Goal: Information Seeking & Learning: Check status

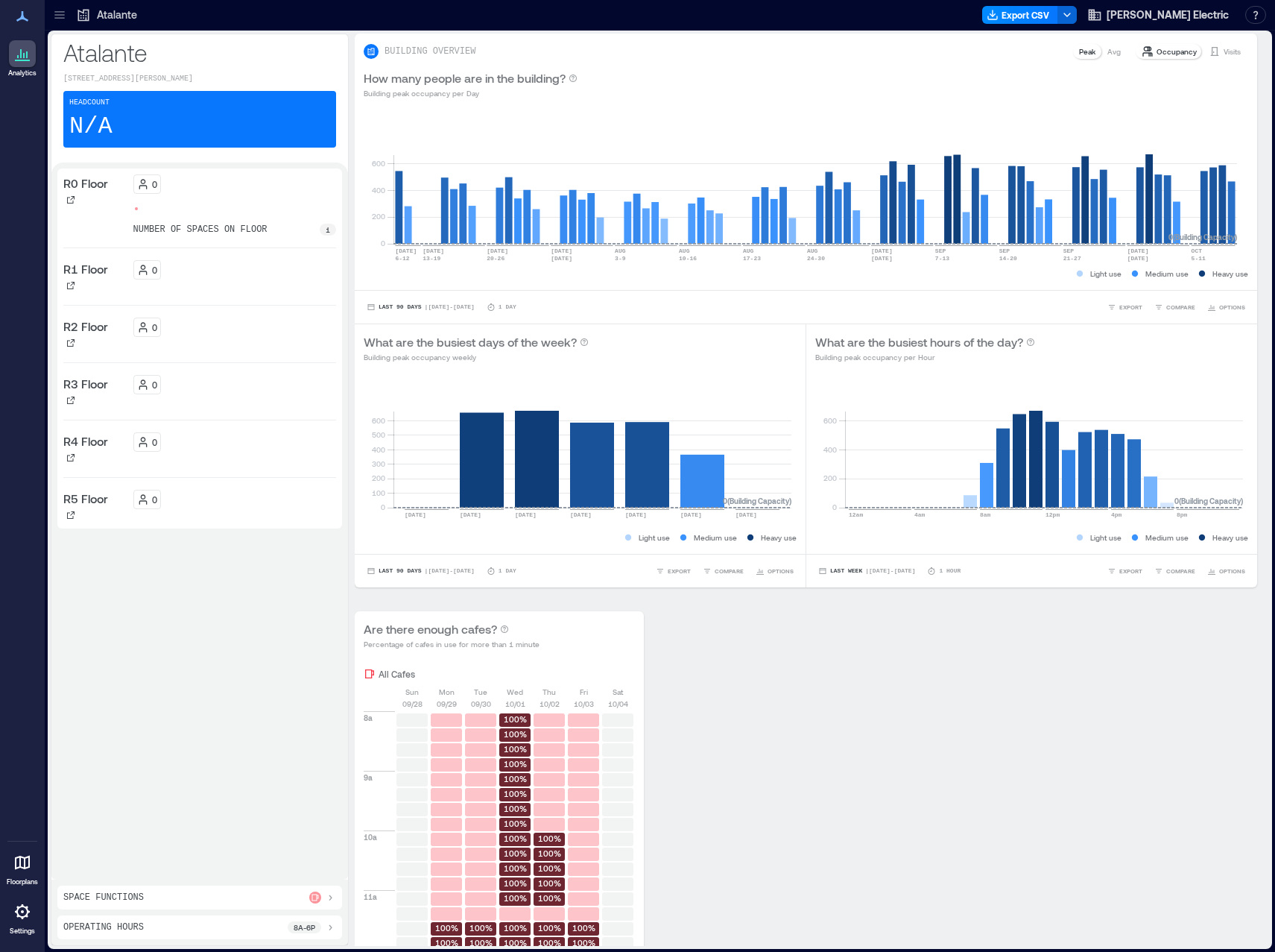
click at [56, 13] on icon at bounding box center [60, 15] width 15 height 15
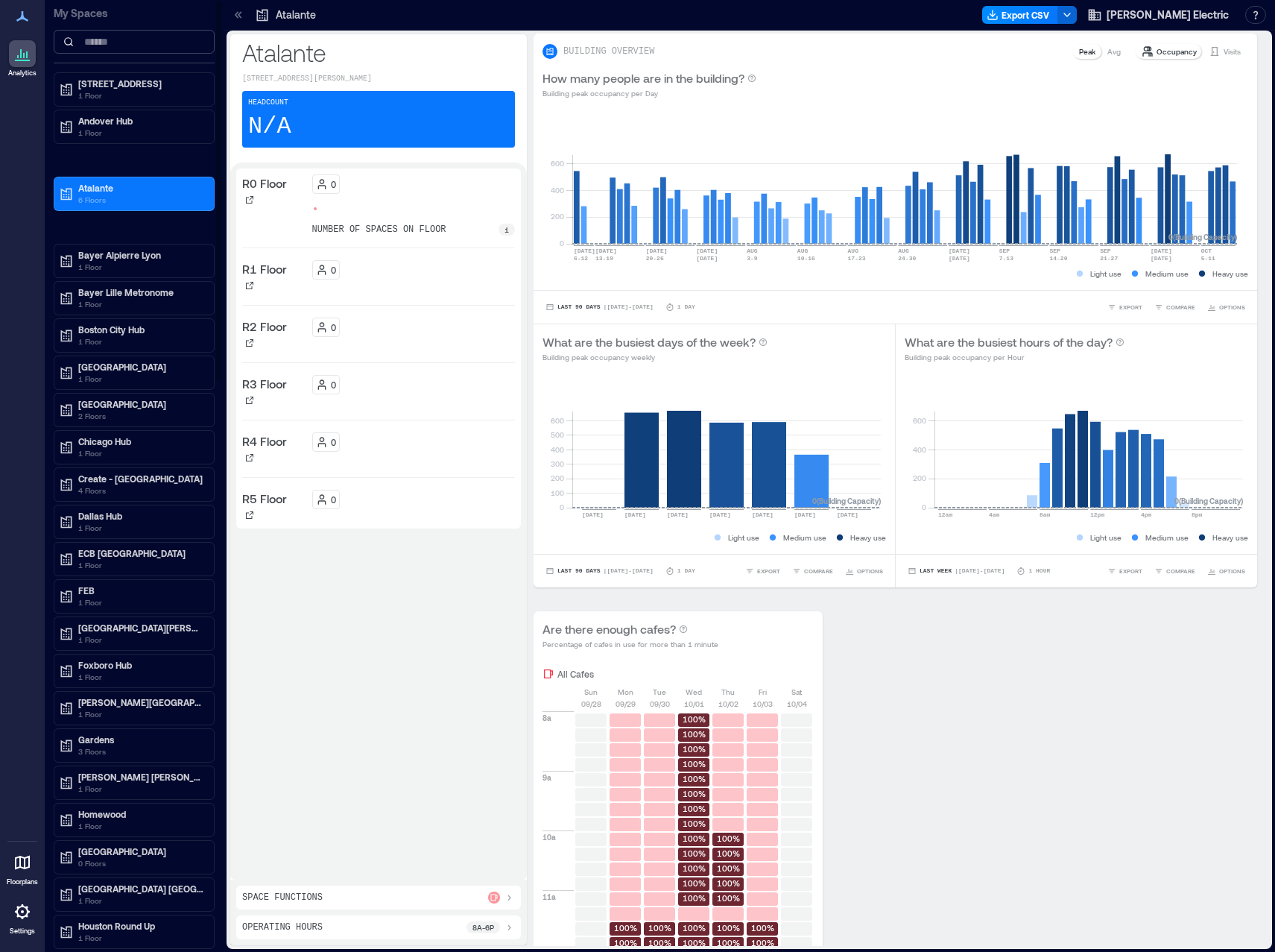
click at [145, 37] on input at bounding box center [134, 41] width 161 height 24
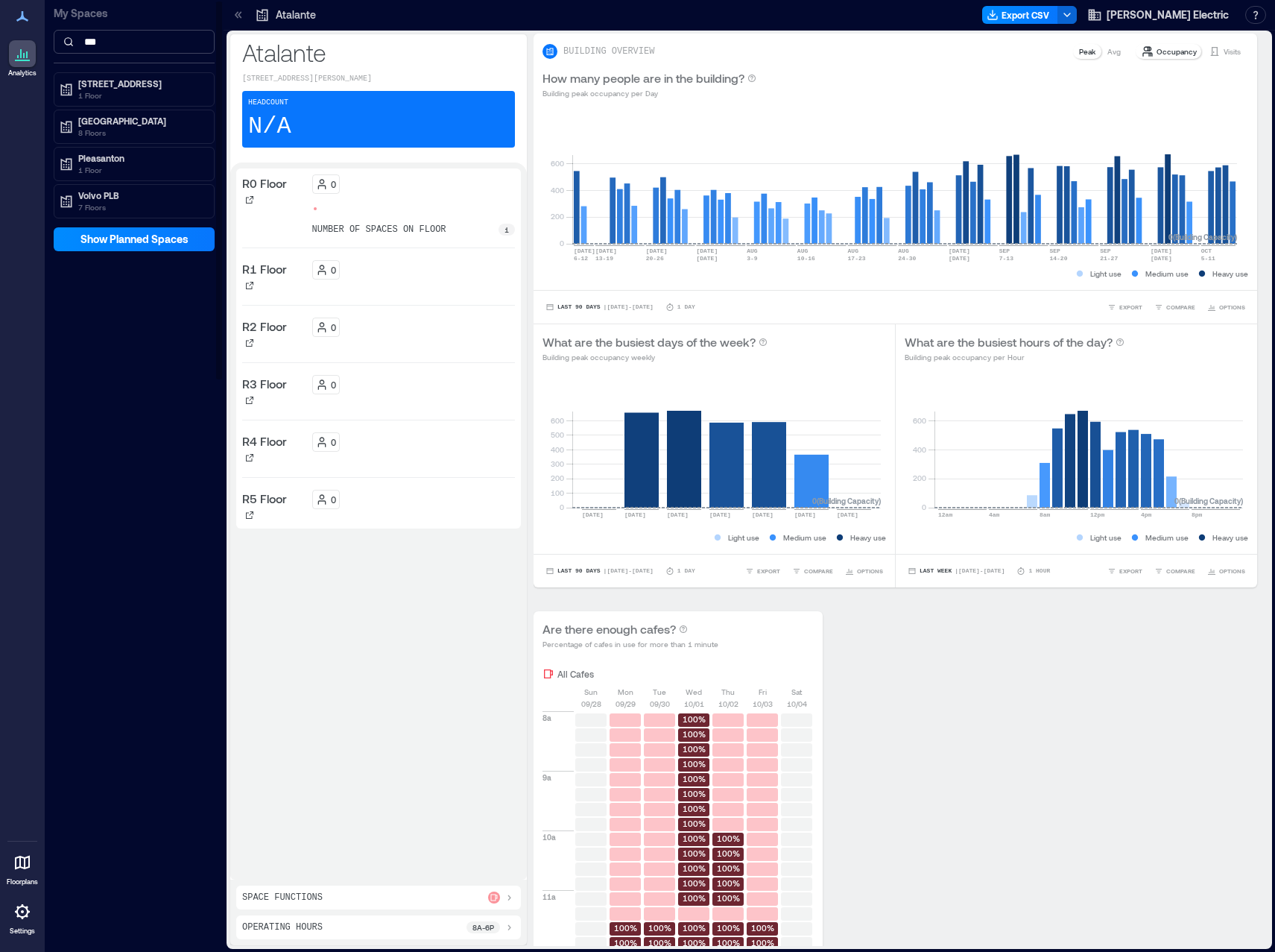
type input "***"
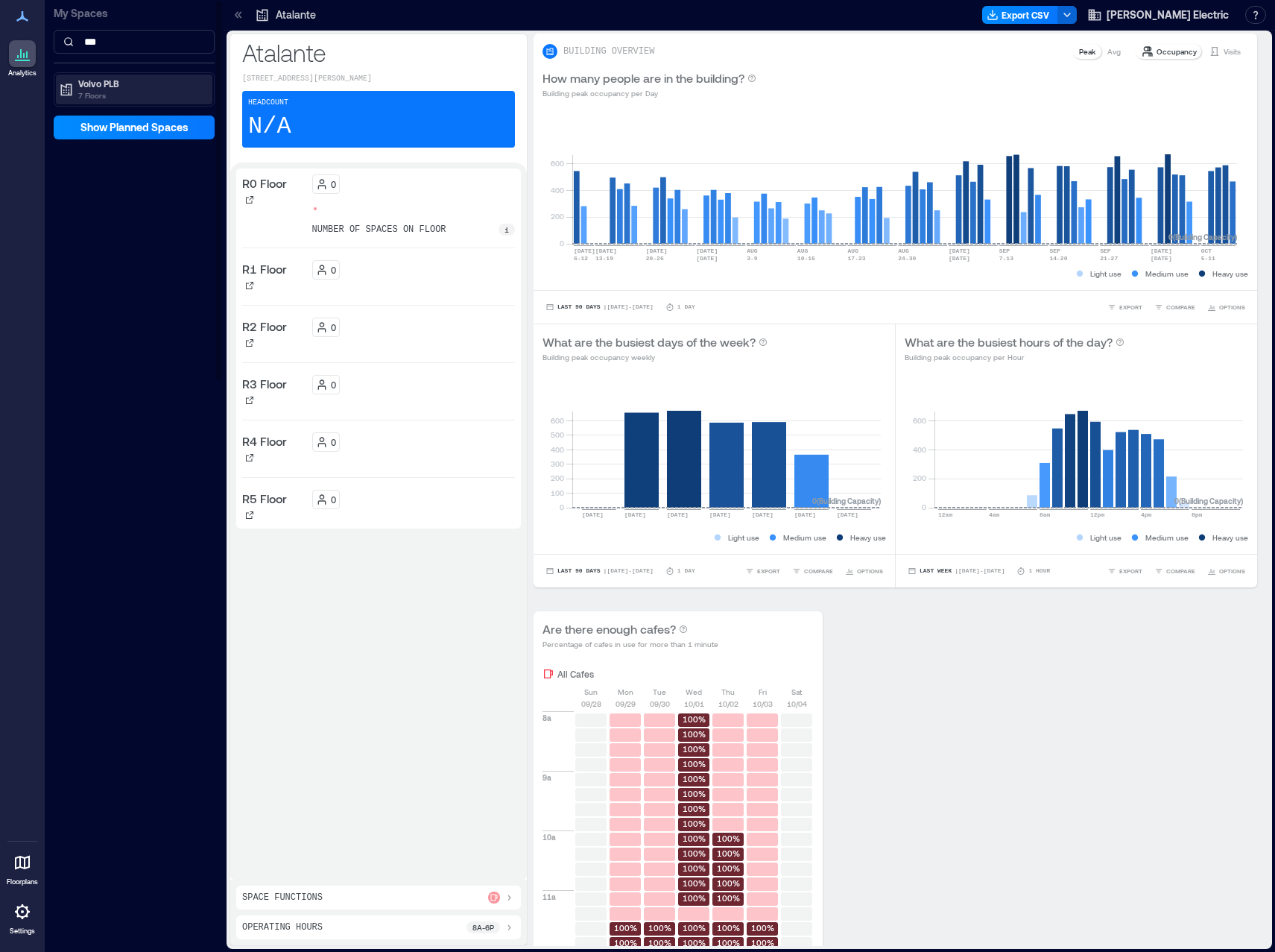
click at [120, 86] on p "Volvo PLB" at bounding box center [141, 83] width 125 height 12
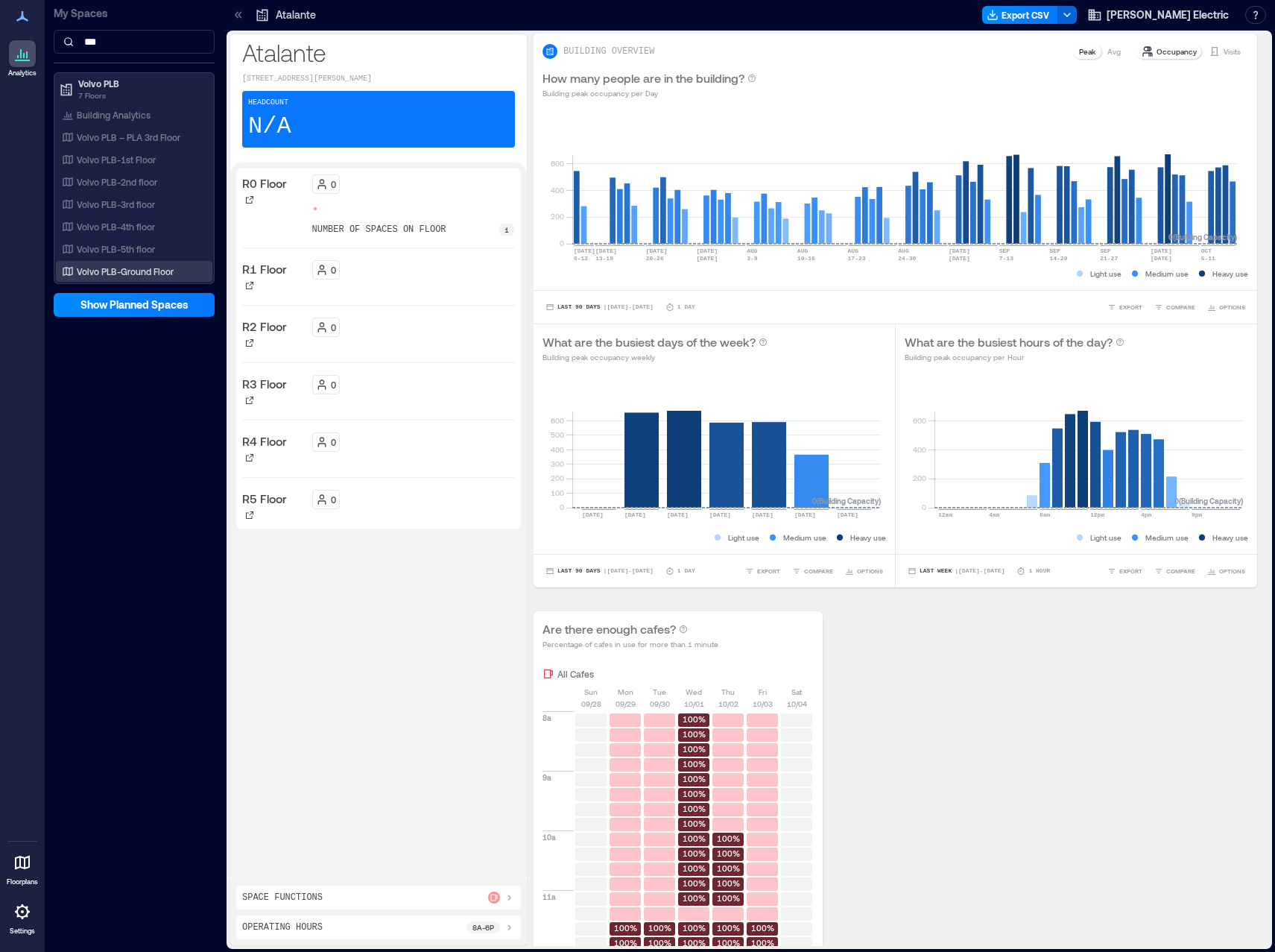
click at [151, 267] on p "Volvo PLB-Ground Floor" at bounding box center [125, 271] width 97 height 12
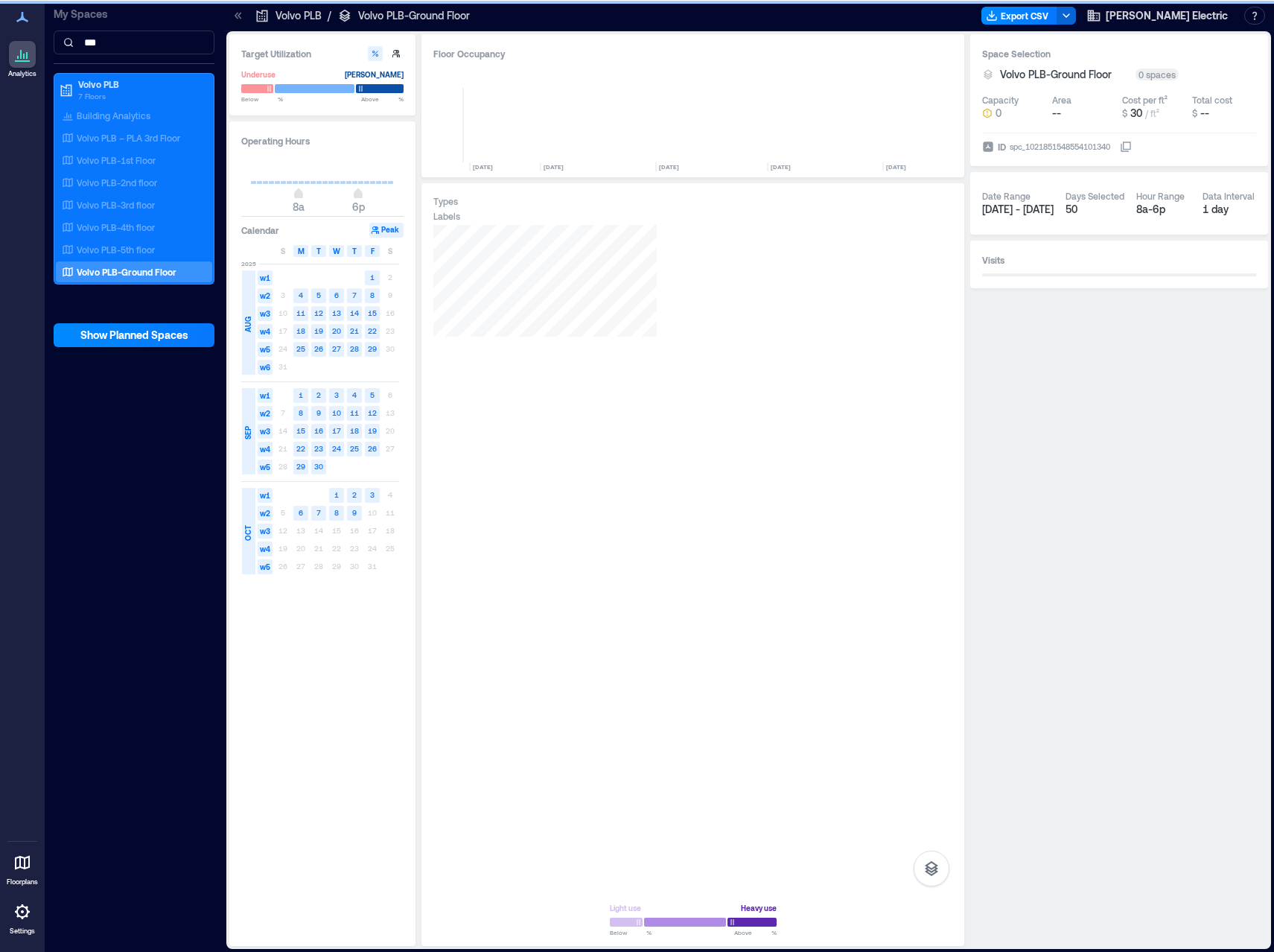
scroll to position [0, 4276]
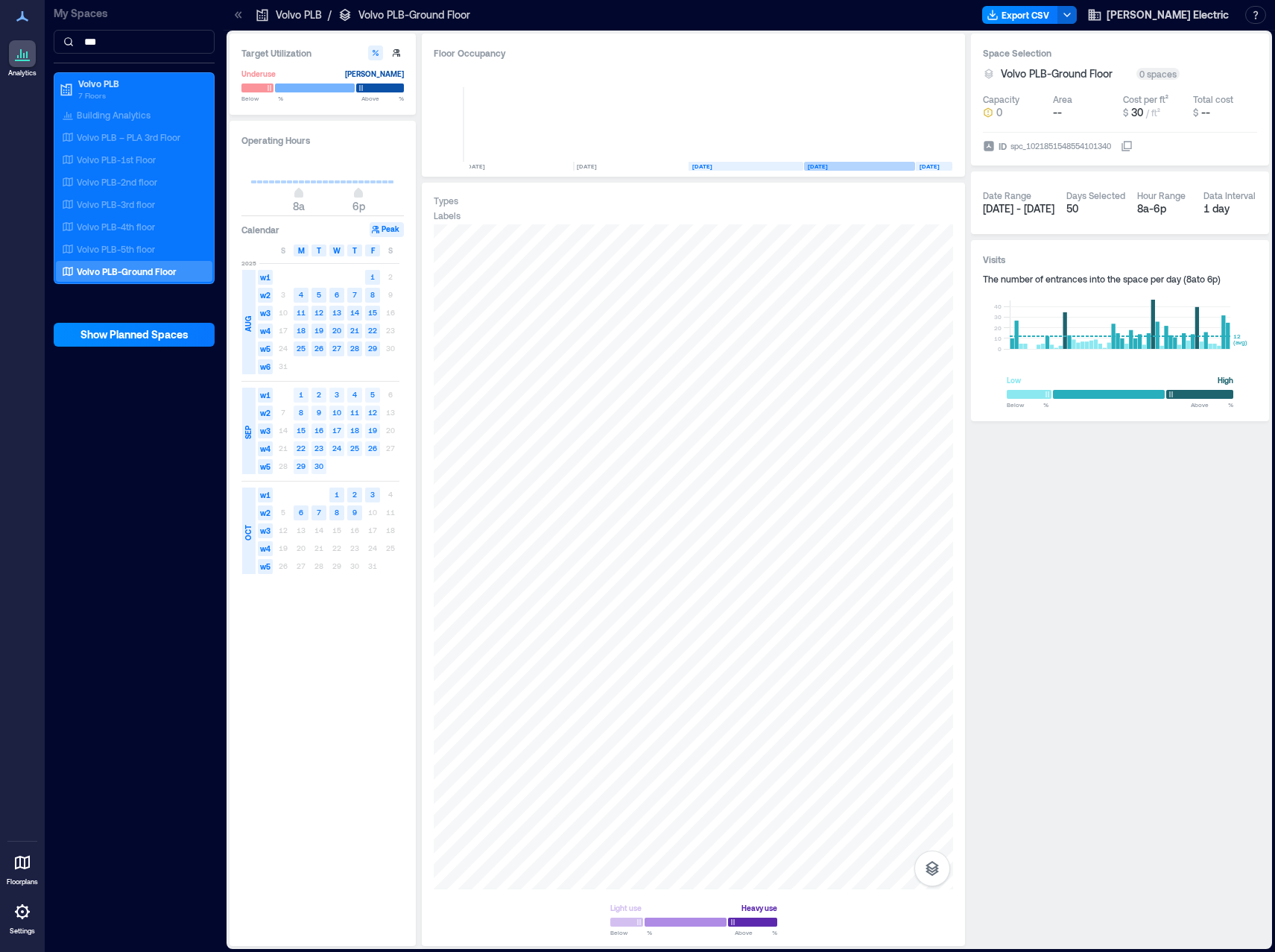
click at [827, 164] on text "[DATE]" at bounding box center [818, 166] width 20 height 8
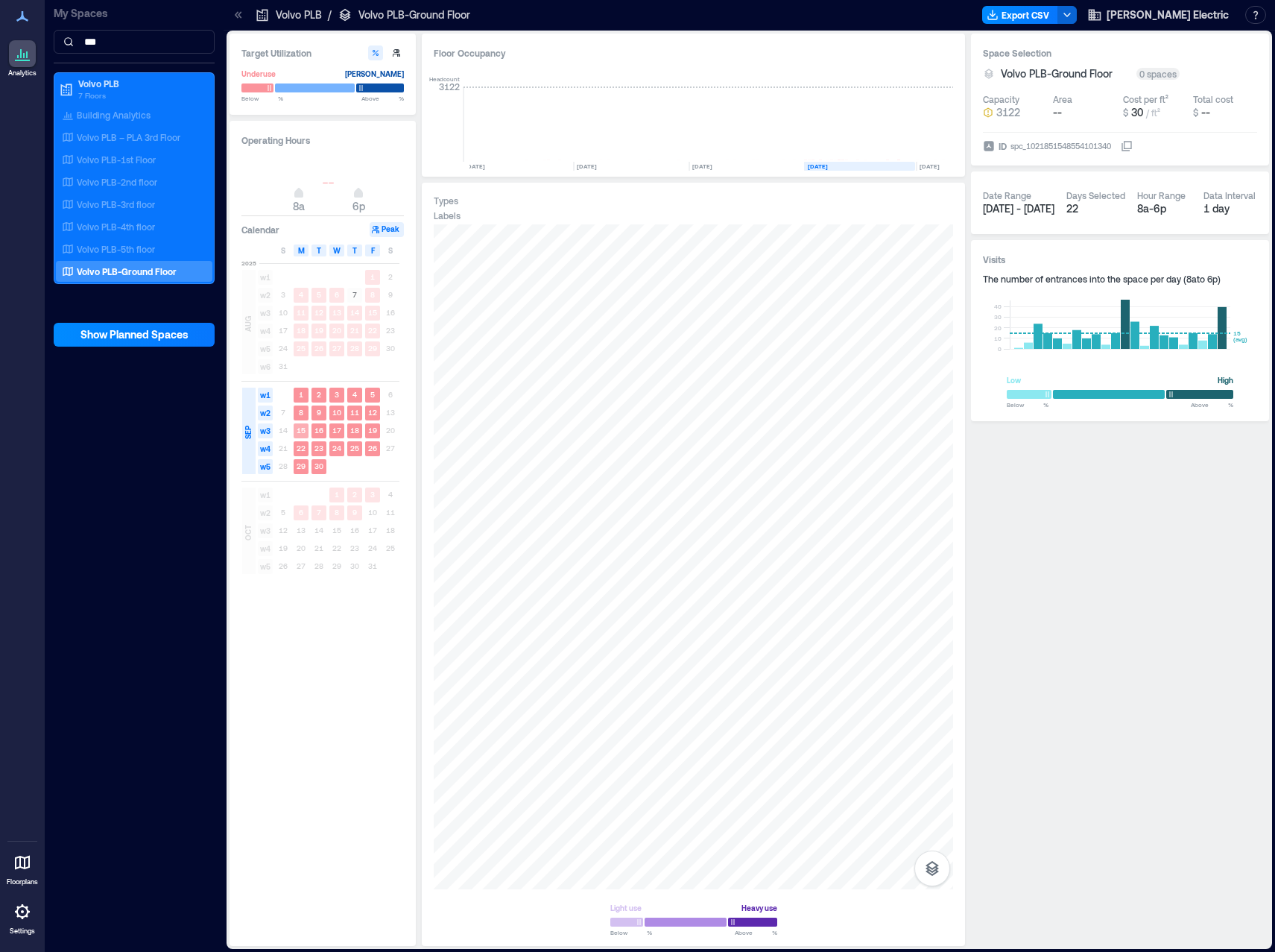
click at [297, 428] on text "15" at bounding box center [301, 430] width 9 height 9
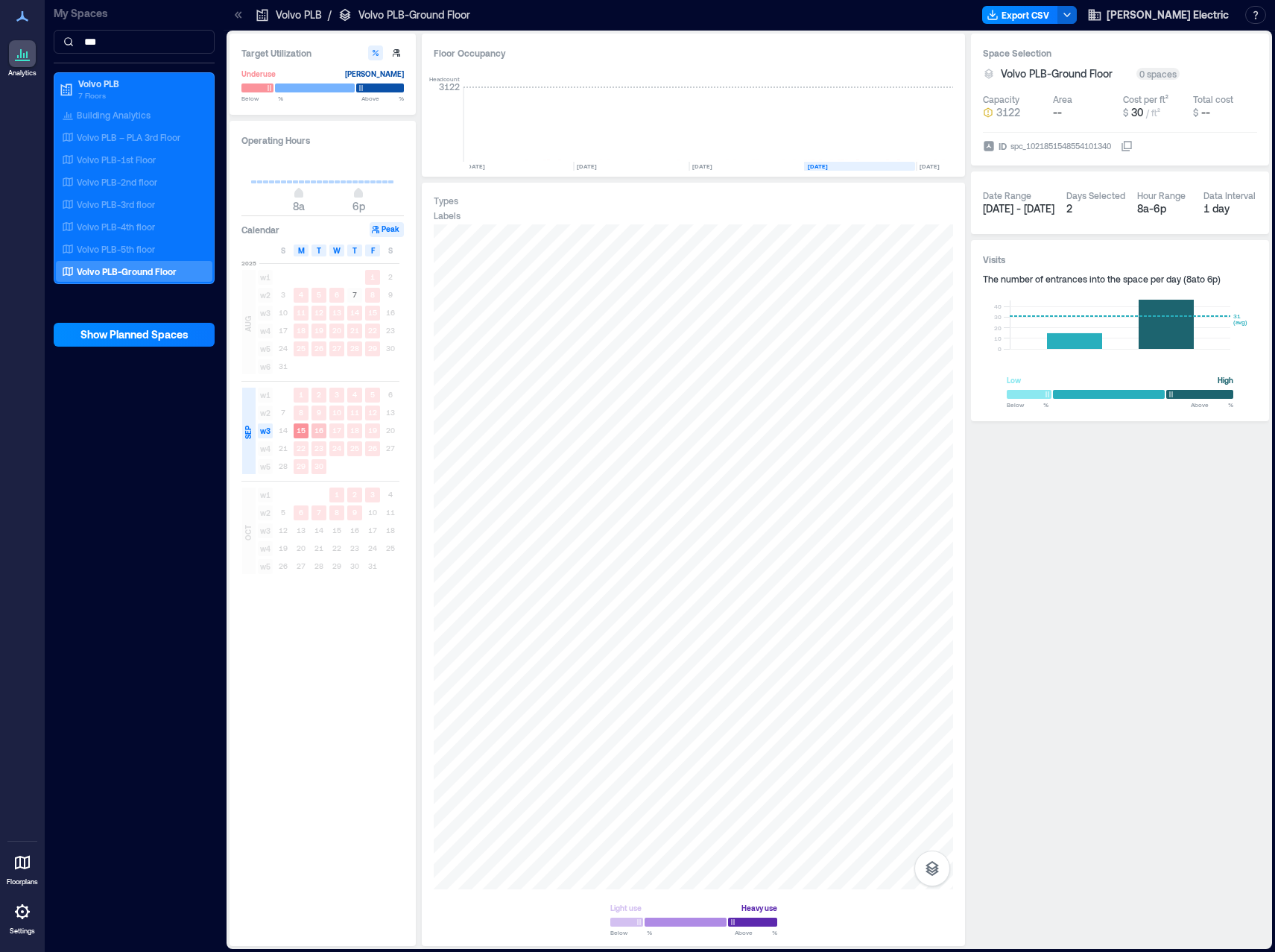
click at [315, 432] on text "16" at bounding box center [319, 430] width 9 height 9
click at [337, 432] on text "17" at bounding box center [337, 430] width 9 height 9
click at [353, 431] on text "18" at bounding box center [354, 430] width 9 height 9
click at [370, 431] on text "19" at bounding box center [373, 430] width 9 height 9
click at [300, 431] on text "15" at bounding box center [301, 430] width 9 height 9
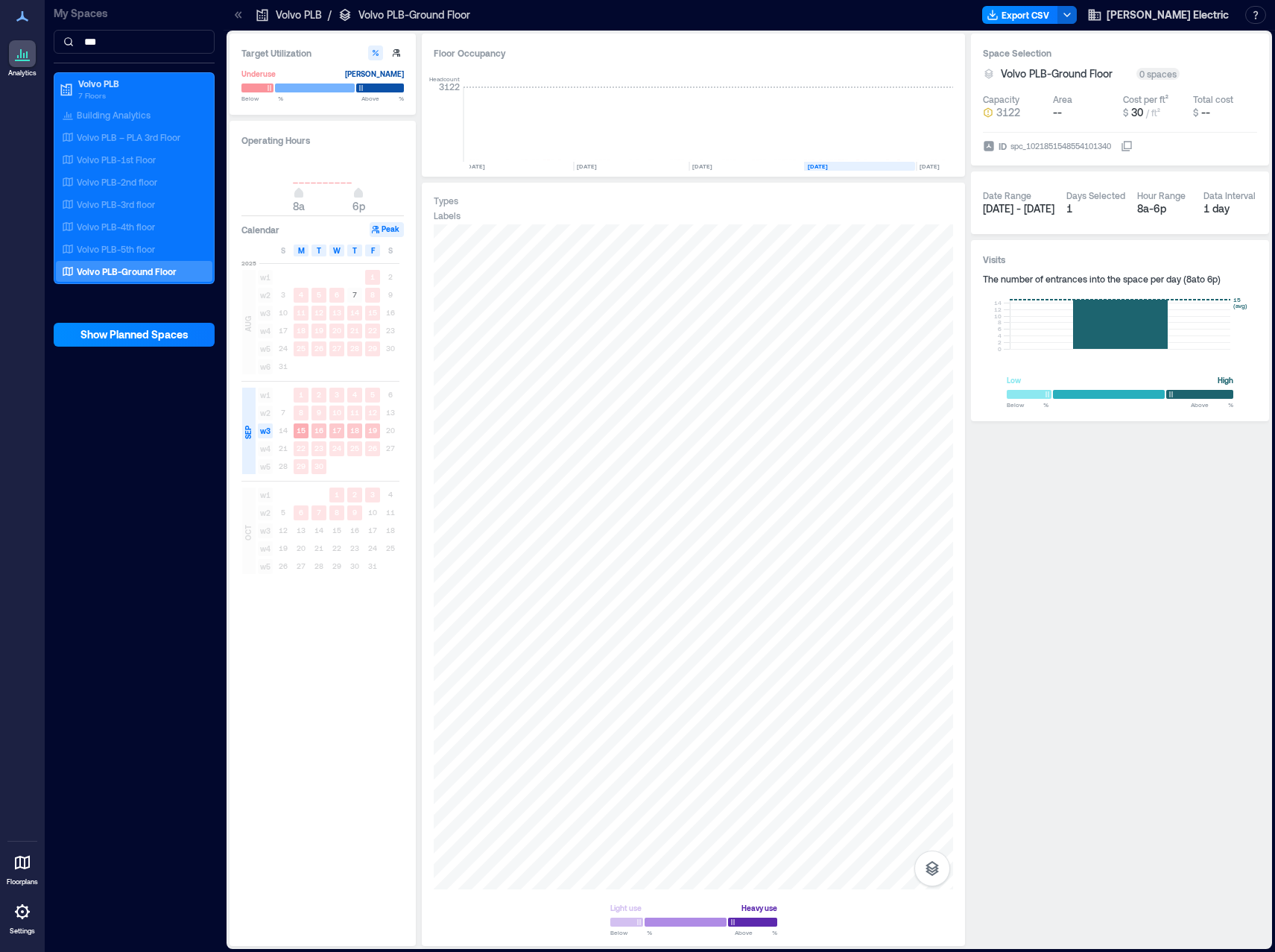
click at [263, 428] on span "w3" at bounding box center [265, 431] width 15 height 15
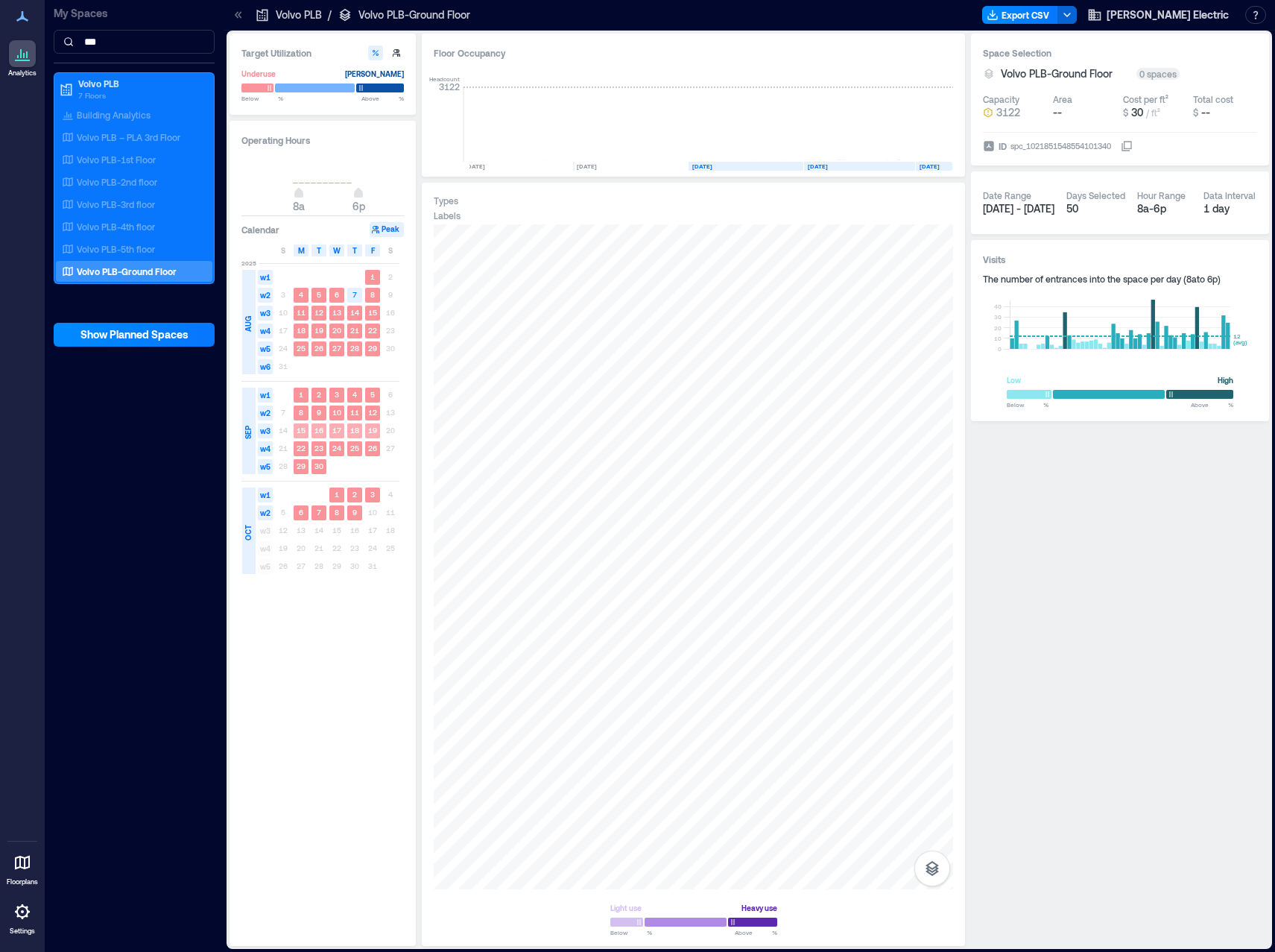
click at [266, 430] on span "w3" at bounding box center [265, 431] width 15 height 15
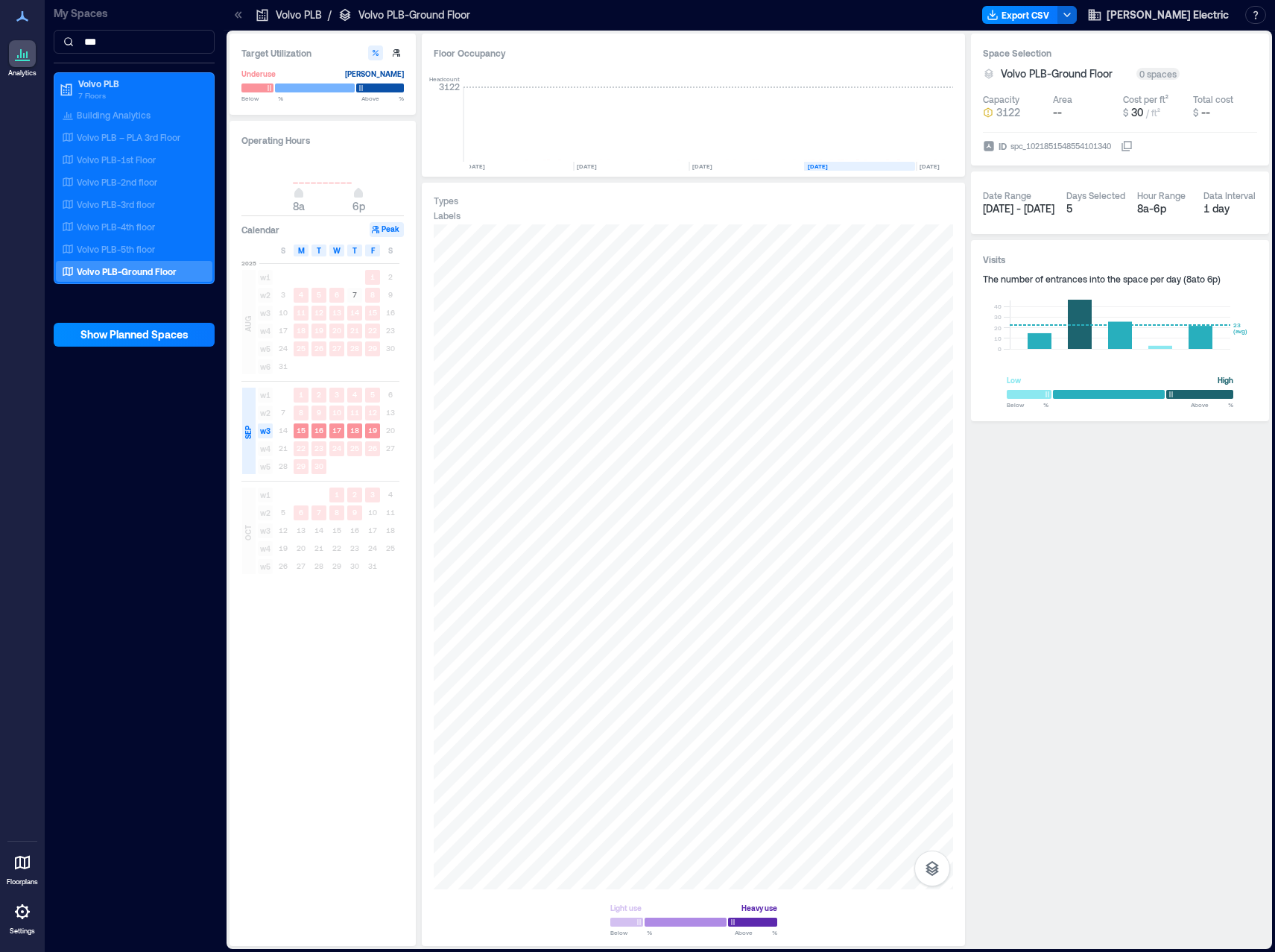
click at [390, 229] on button "Peak" at bounding box center [386, 230] width 35 height 15
click at [1113, 497] on div "Space Selection Volvo PLB-Ground Floor 0 spaces Capacity 3122 Area -- Cost per …" at bounding box center [1120, 490] width 298 height 912
click at [1088, 640] on div "Space Selection Volvo PLB-Ground Floor 0 spaces Capacity 3122 Area -- Cost per …" at bounding box center [1120, 490] width 298 height 912
